Goal: Task Accomplishment & Management: Complete application form

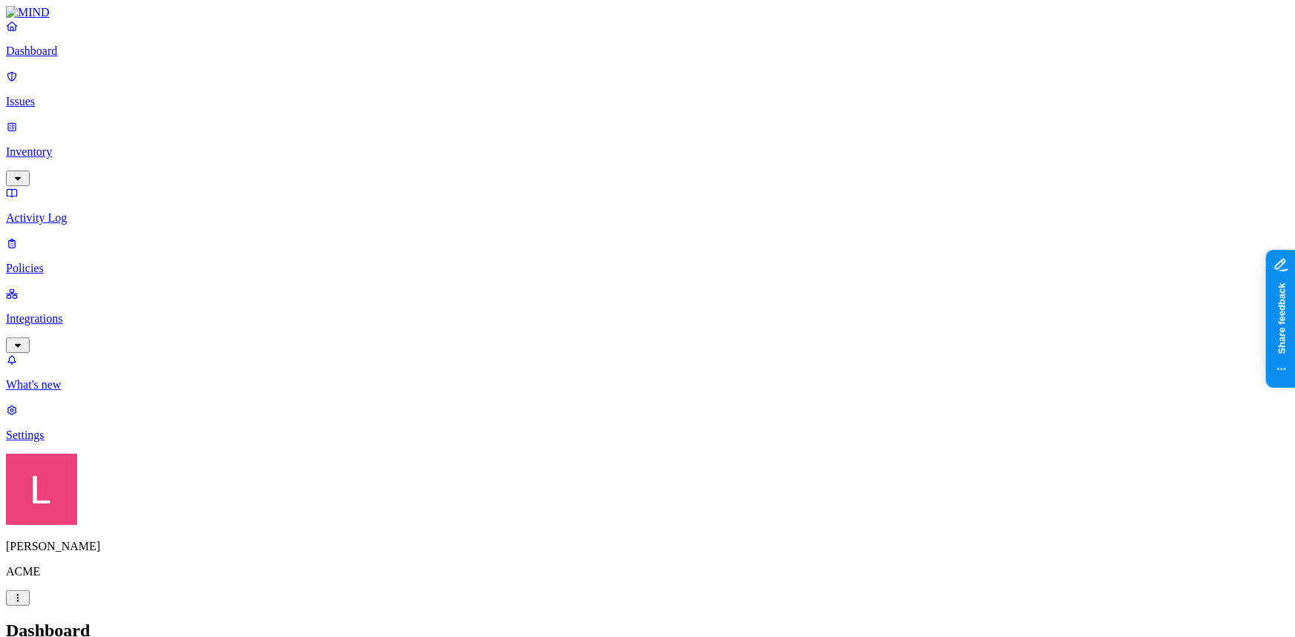
click at [76, 145] on p "Inventory" at bounding box center [647, 151] width 1283 height 13
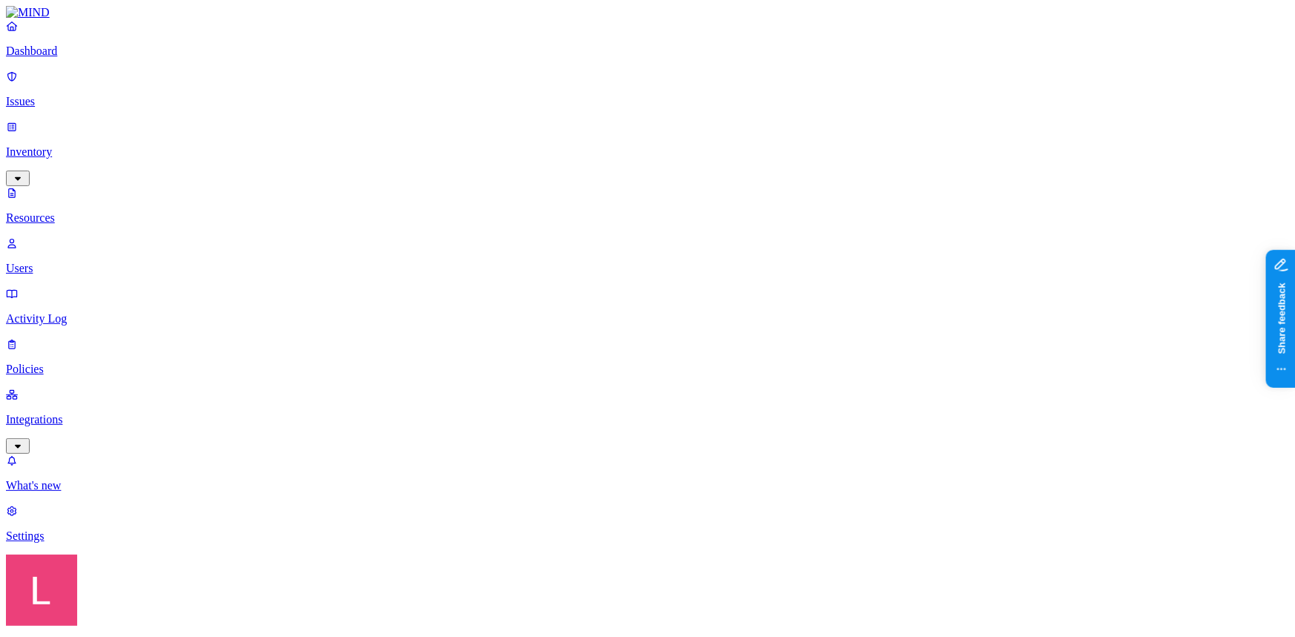
click at [76, 54] on link "Dashboard" at bounding box center [647, 38] width 1283 height 39
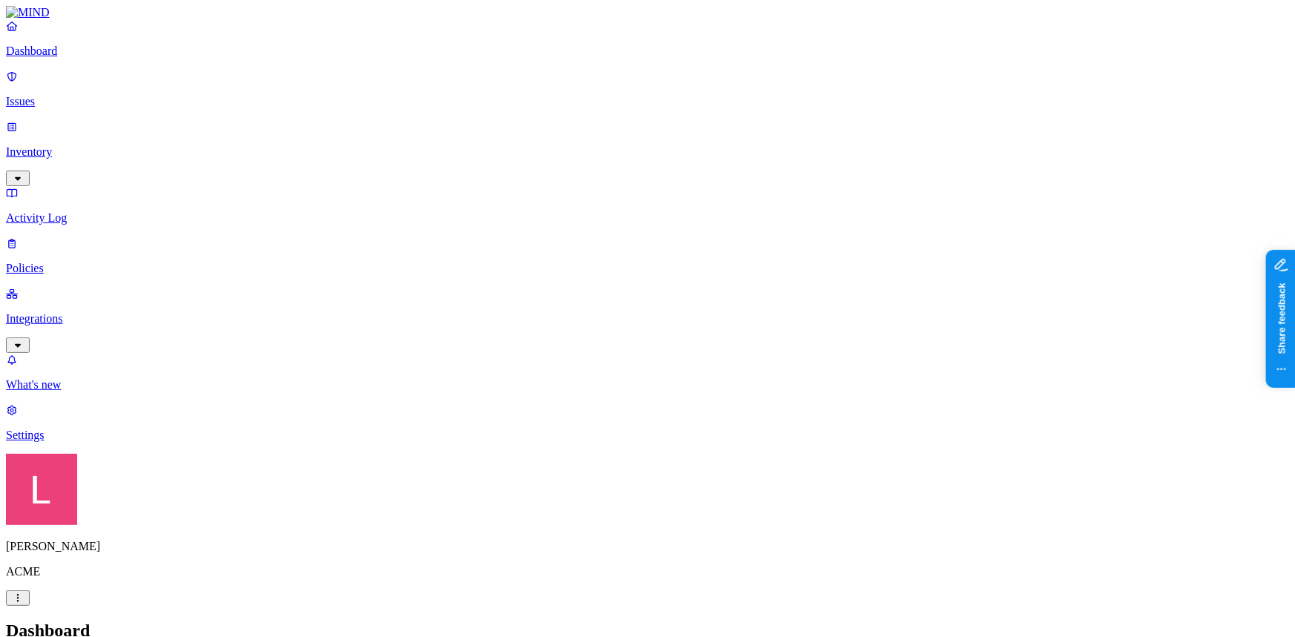
click at [88, 262] on p "Policies" at bounding box center [647, 268] width 1283 height 13
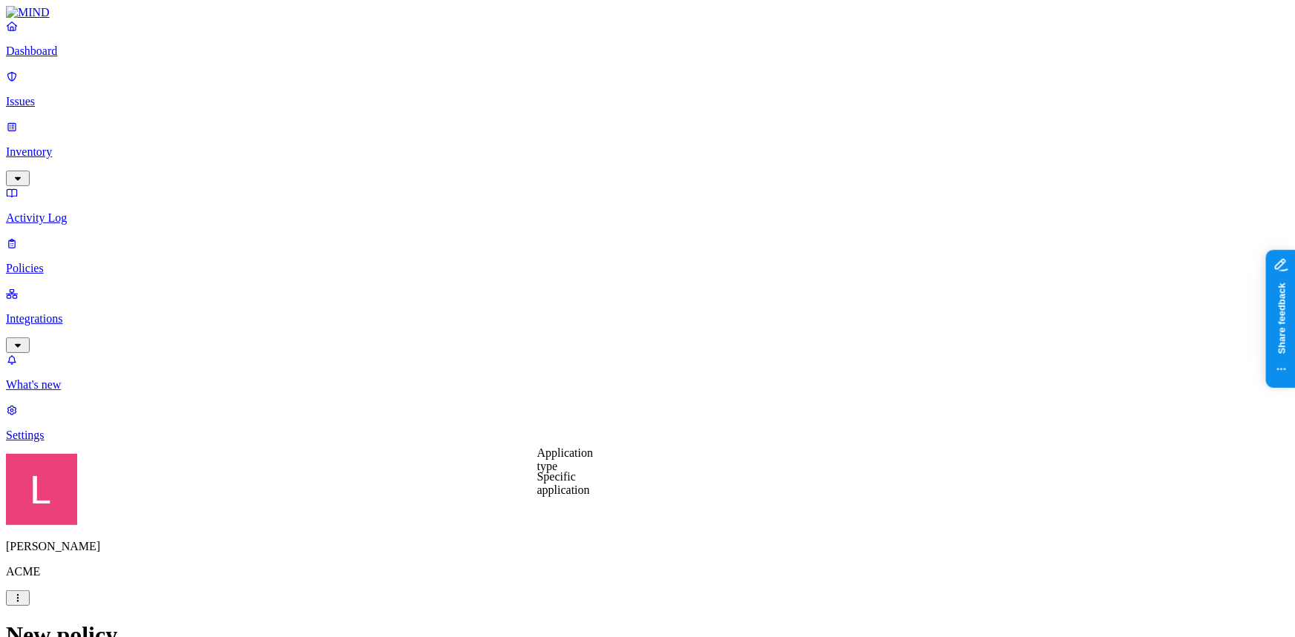
click at [568, 462] on label "Application type" at bounding box center [565, 460] width 56 height 26
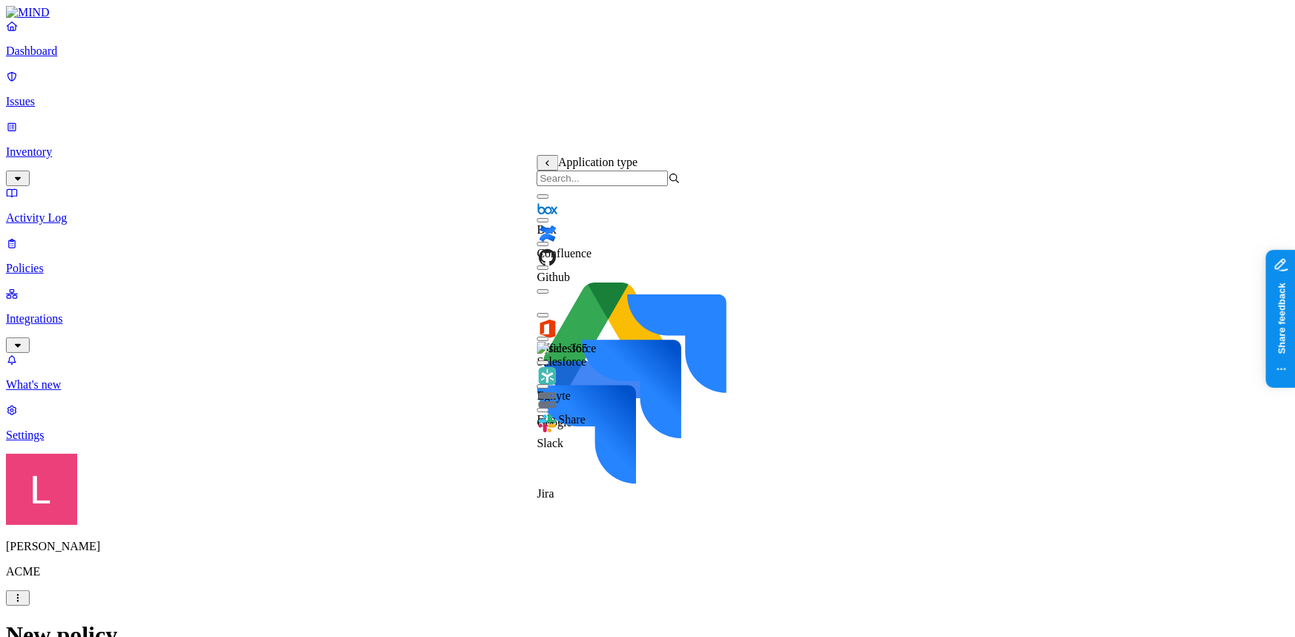
scroll to position [0, 0]
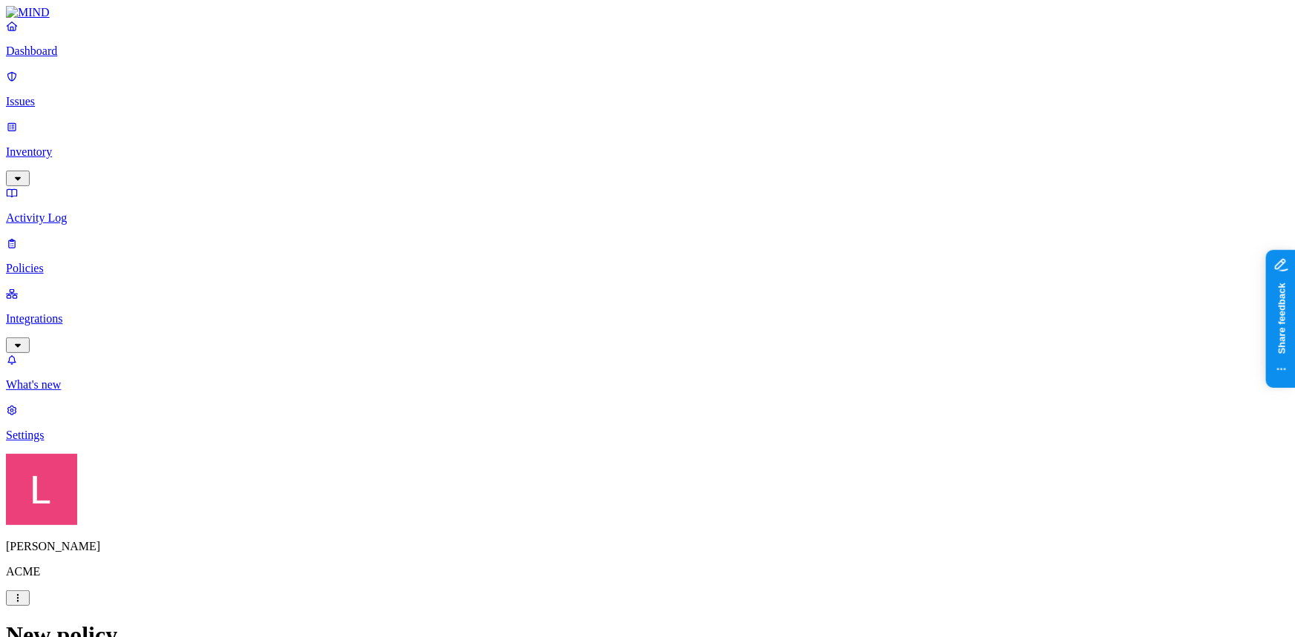
scroll to position [536, 0]
click at [100, 58] on p "Dashboard" at bounding box center [647, 51] width 1283 height 13
